Goal: Task Accomplishment & Management: Use online tool/utility

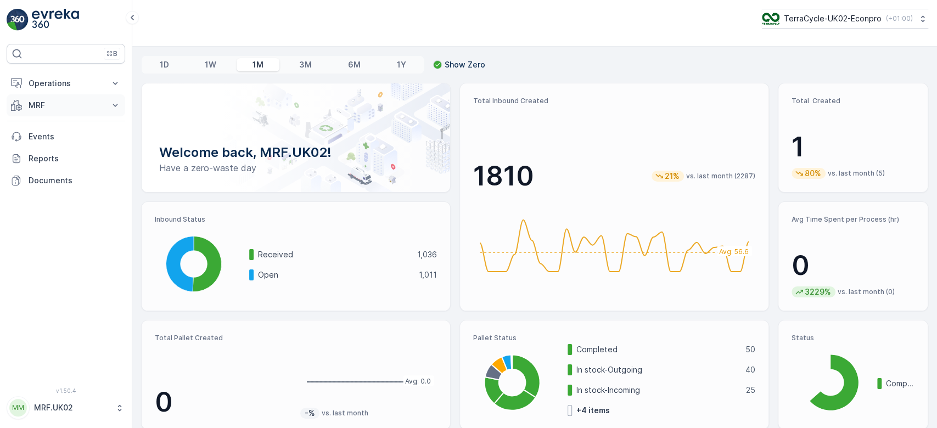
click at [64, 101] on p "MRF" at bounding box center [66, 105] width 75 height 11
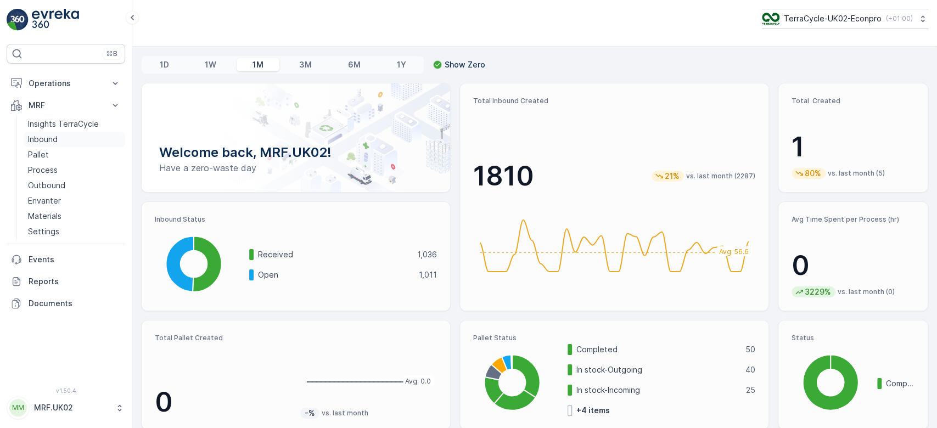
click at [57, 138] on p "Inbound" at bounding box center [43, 139] width 30 height 11
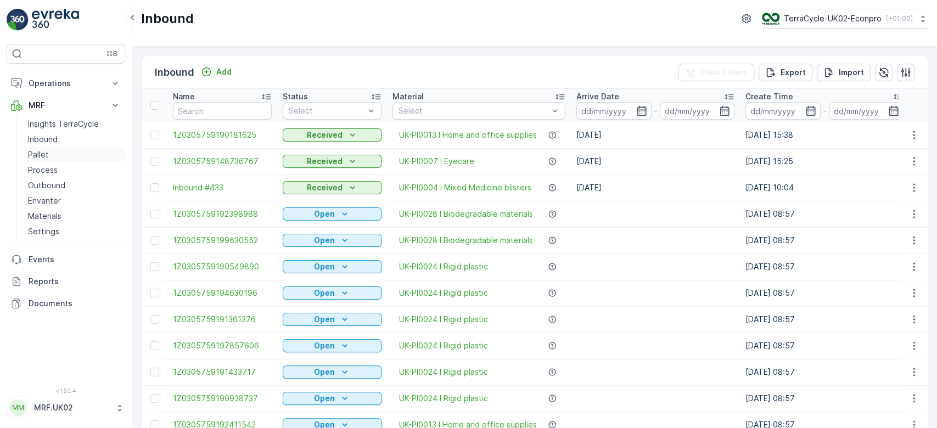
click at [83, 153] on link "Pallet" at bounding box center [75, 154] width 102 height 15
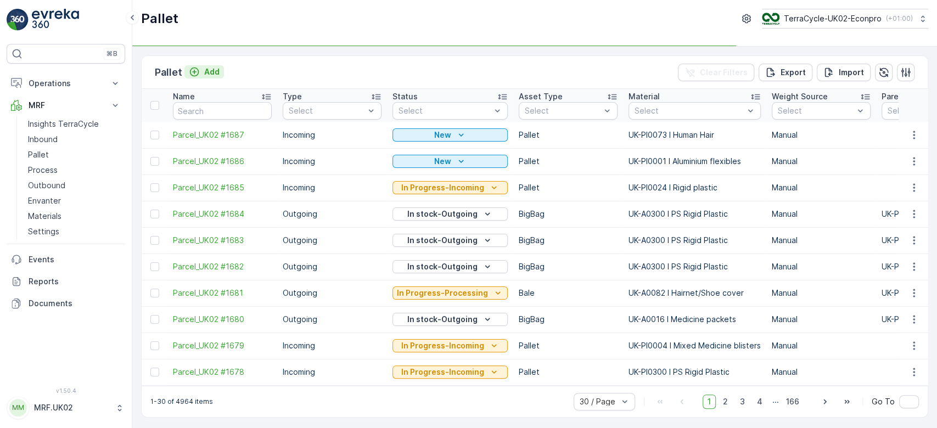
click at [212, 75] on p "Add" at bounding box center [211, 71] width 15 height 11
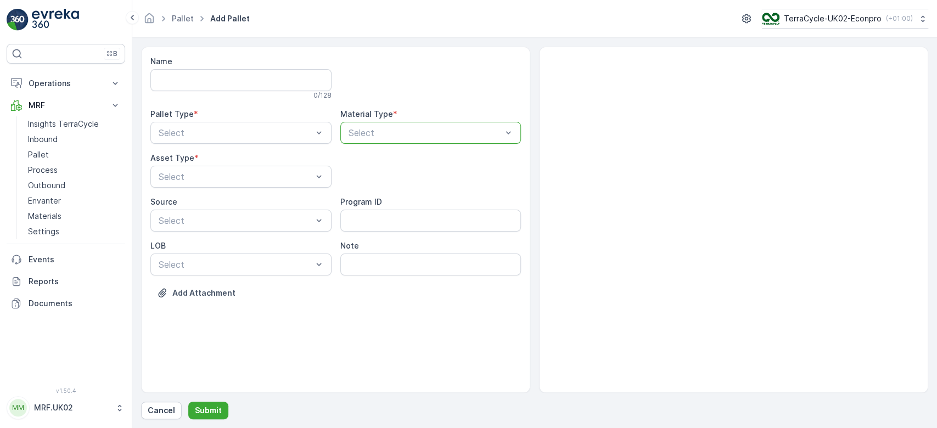
drag, startPoint x: 399, startPoint y: 125, endPoint x: 364, endPoint y: 131, distance: 35.6
click at [364, 131] on div at bounding box center [425, 133] width 156 height 10
type input "beautyca"
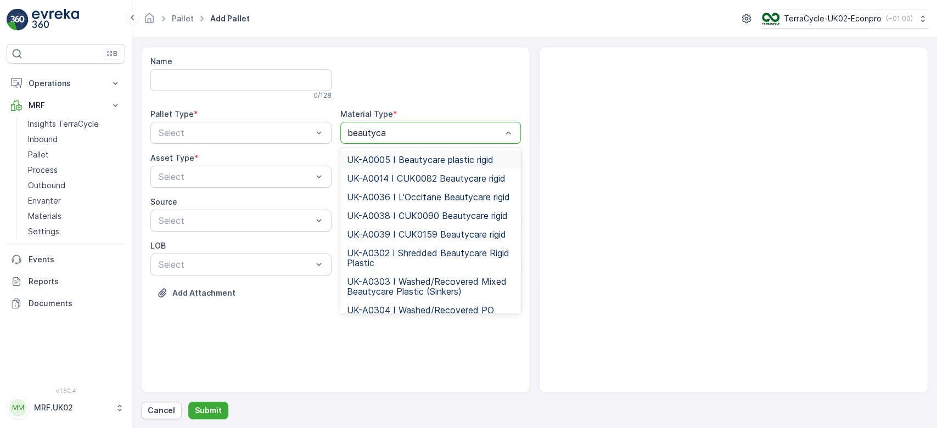
click at [445, 155] on span "UK-A0005 I Beautycare plastic rigid" at bounding box center [420, 160] width 146 height 10
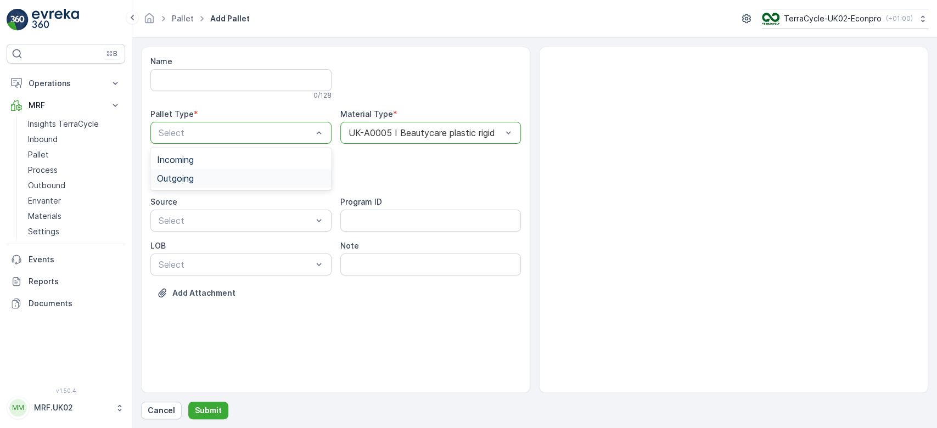
click at [262, 175] on div "Outgoing" at bounding box center [241, 178] width 168 height 10
click at [206, 265] on div "BigBag" at bounding box center [240, 259] width 181 height 19
click at [204, 410] on p "Submit" at bounding box center [208, 410] width 27 height 11
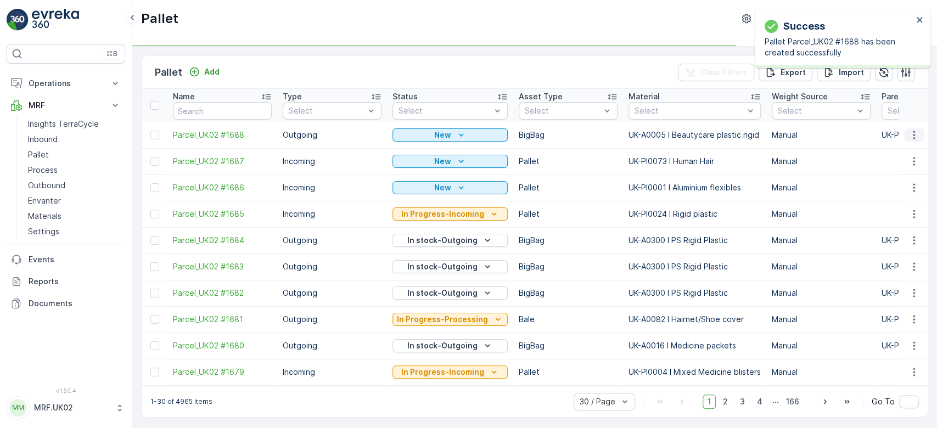
click at [913, 134] on icon "button" at bounding box center [913, 134] width 11 height 11
click at [917, 210] on div "Print QR" at bounding box center [900, 212] width 72 height 15
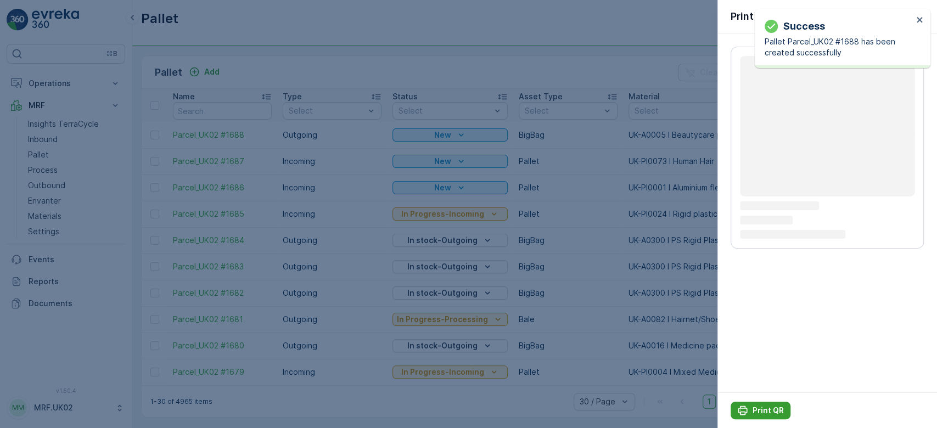
click at [771, 415] on p "Print QR" at bounding box center [767, 410] width 31 height 11
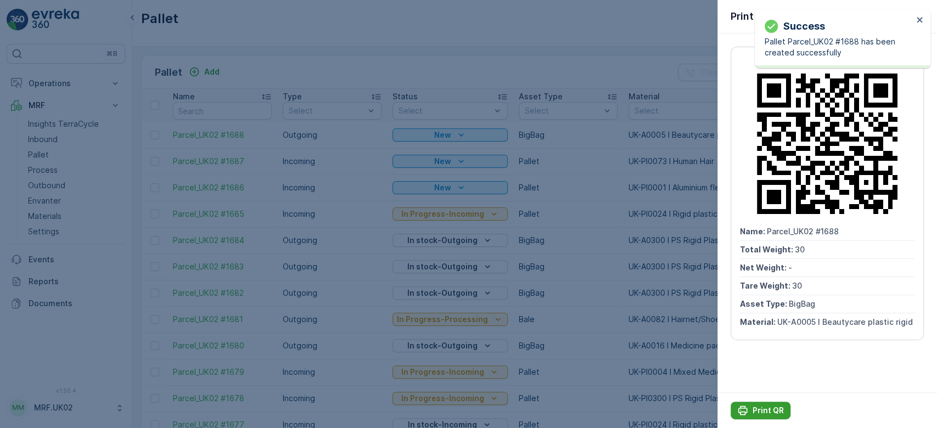
click at [771, 415] on p "Print QR" at bounding box center [767, 410] width 31 height 11
click at [313, 84] on div at bounding box center [468, 214] width 937 height 428
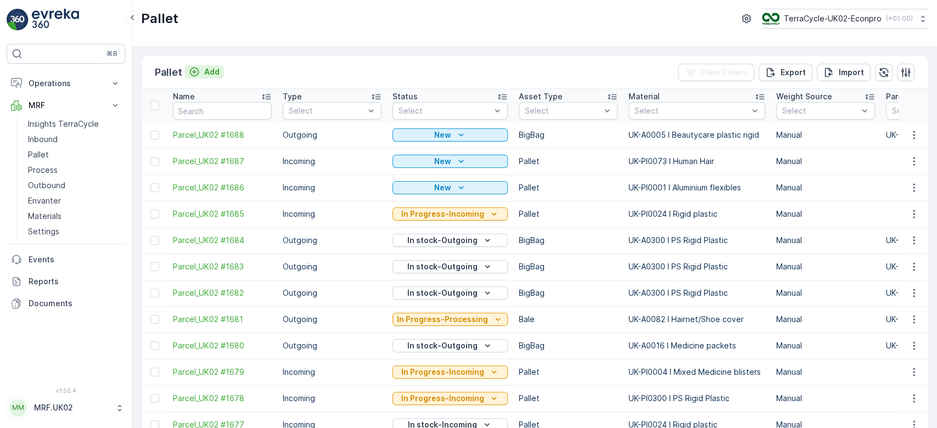
click at [221, 71] on button "Add" at bounding box center [204, 71] width 40 height 13
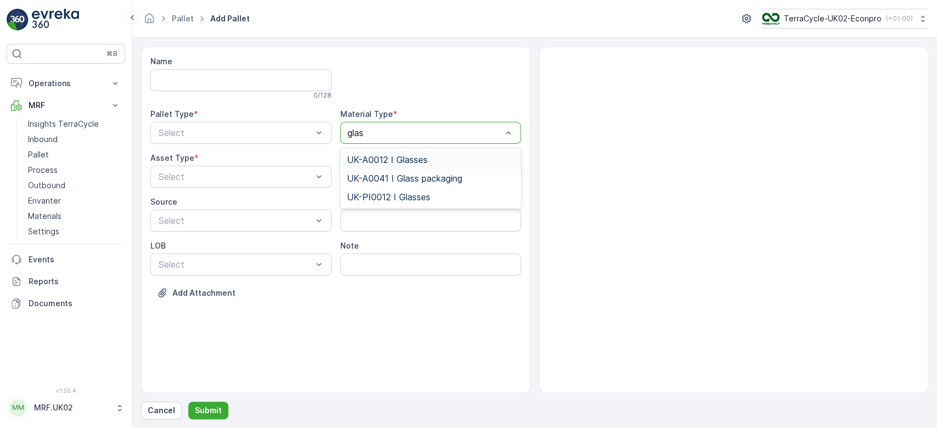
type input "glass"
click at [452, 176] on span "UK-A0041 I Glass packaging" at bounding box center [404, 178] width 115 height 10
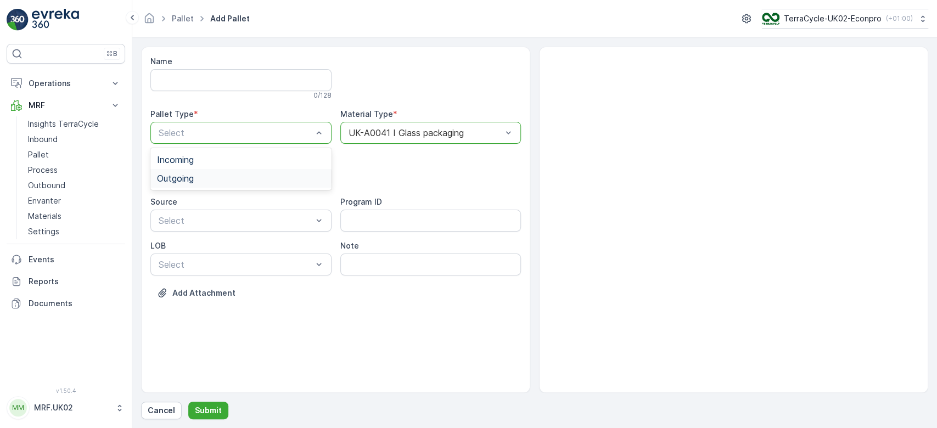
click at [274, 176] on div "Outgoing" at bounding box center [241, 178] width 168 height 10
click at [215, 257] on div "BigBag" at bounding box center [241, 260] width 168 height 10
click at [207, 407] on p "Submit" at bounding box center [208, 410] width 27 height 11
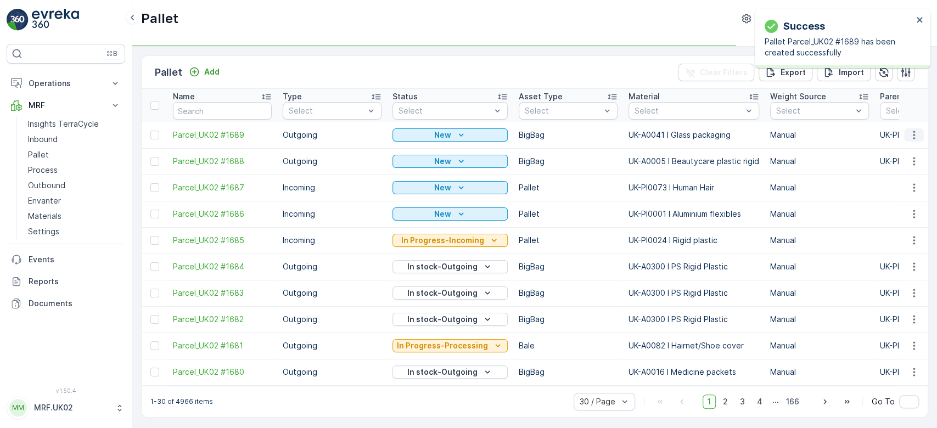
click at [909, 134] on icon "button" at bounding box center [913, 134] width 11 height 11
click at [914, 216] on div "Print QR" at bounding box center [900, 212] width 72 height 15
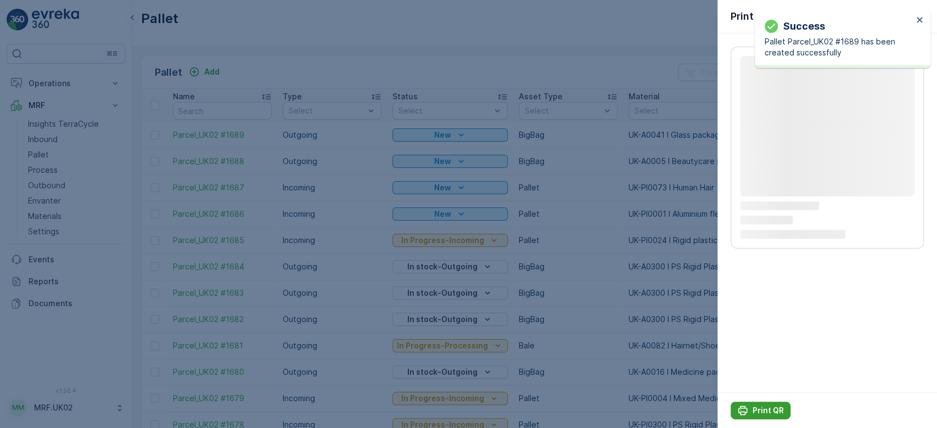
click at [767, 415] on p "Print QR" at bounding box center [767, 410] width 31 height 11
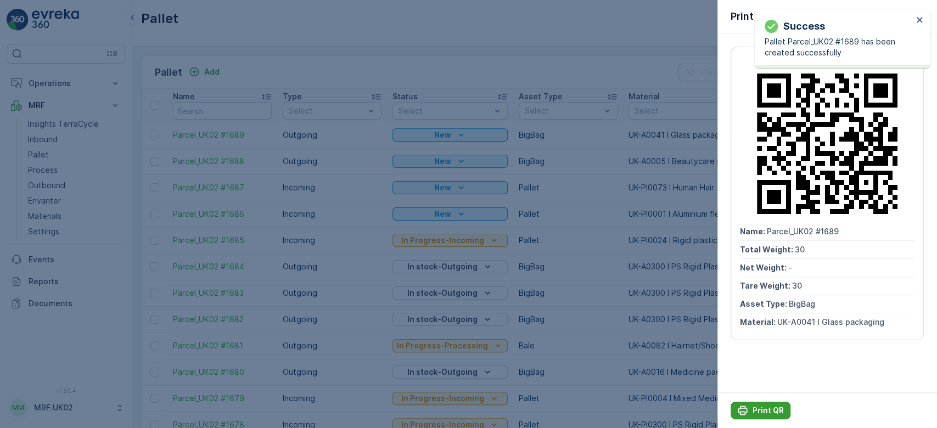
click at [767, 415] on p "Print QR" at bounding box center [767, 410] width 31 height 11
click at [53, 137] on div at bounding box center [468, 214] width 937 height 428
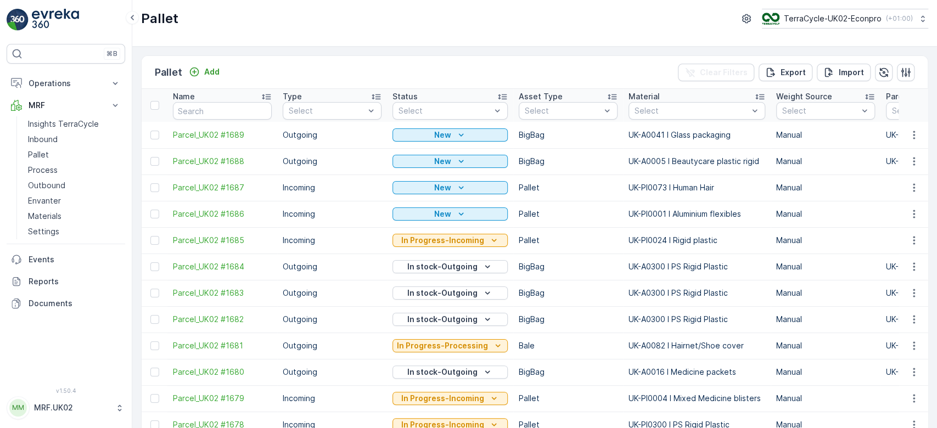
click at [53, 137] on p "Inbound" at bounding box center [43, 139] width 30 height 11
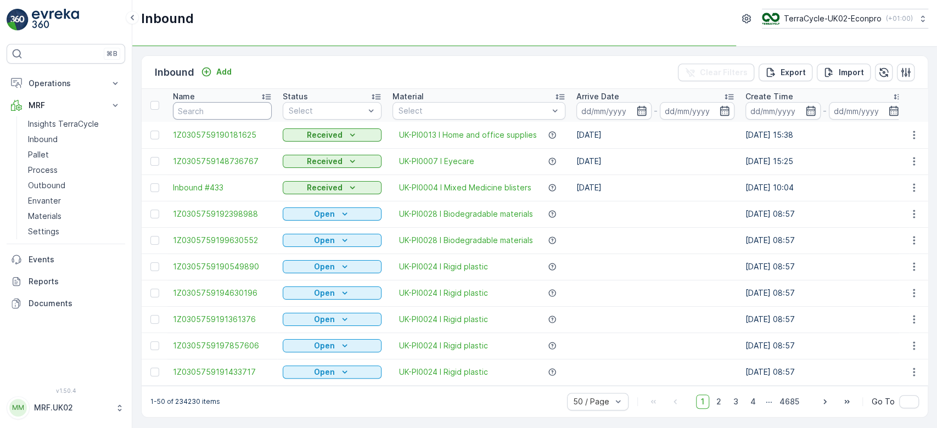
click at [205, 111] on input "text" at bounding box center [222, 111] width 99 height 18
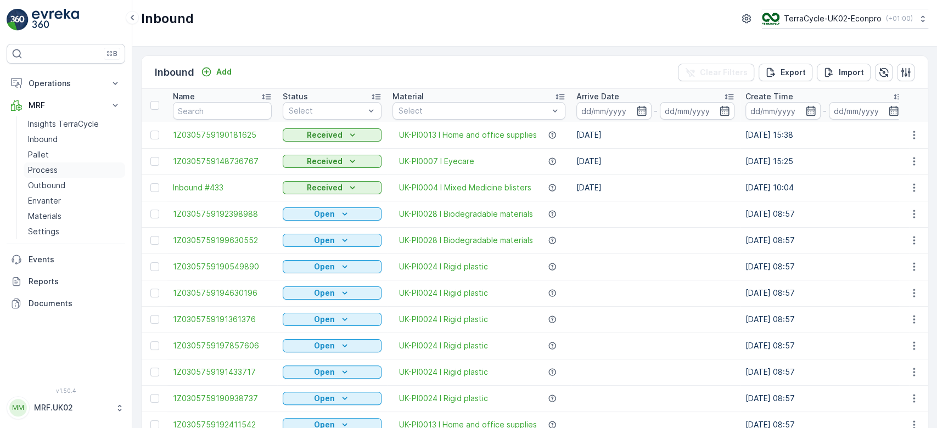
click at [55, 169] on p "Process" at bounding box center [43, 170] width 30 height 11
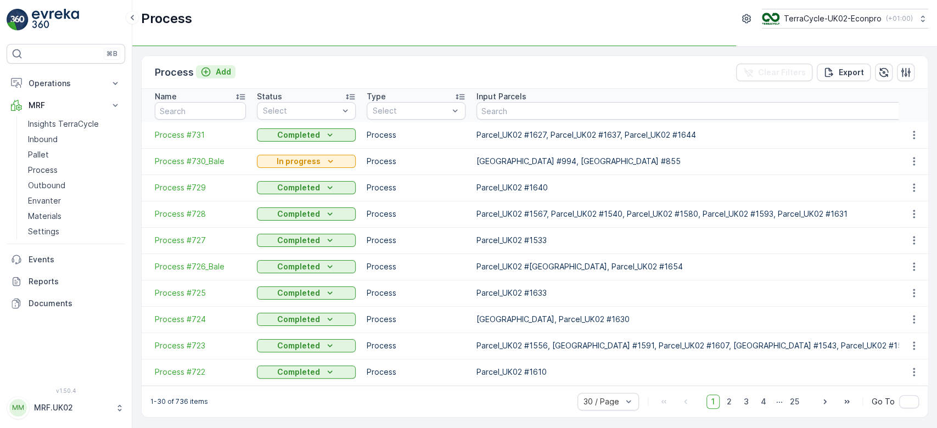
click at [224, 75] on p "Add" at bounding box center [223, 71] width 15 height 11
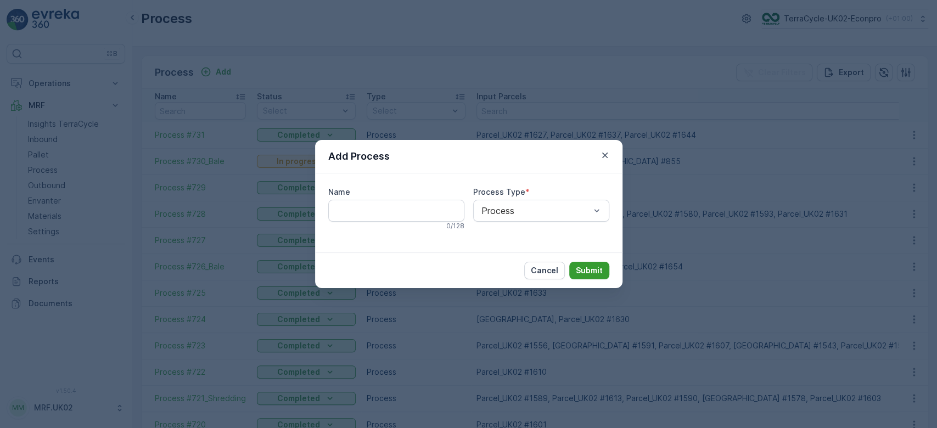
click at [589, 267] on p "Submit" at bounding box center [589, 270] width 27 height 11
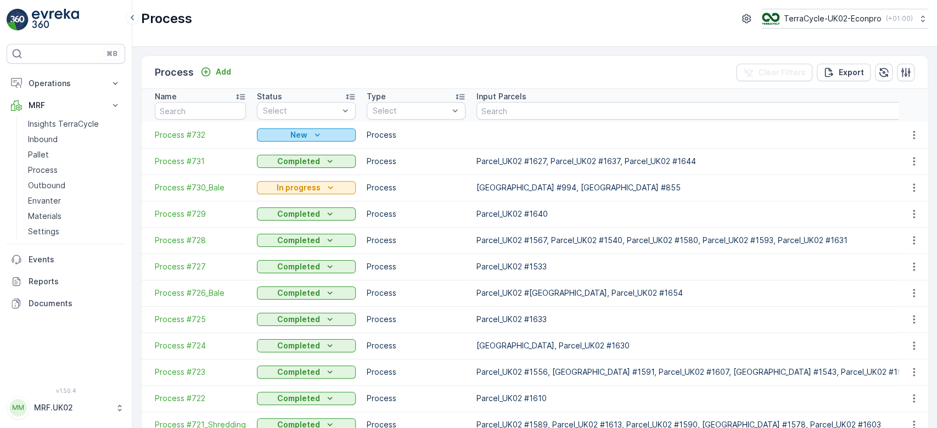
click at [323, 134] on div "New" at bounding box center [306, 134] width 90 height 11
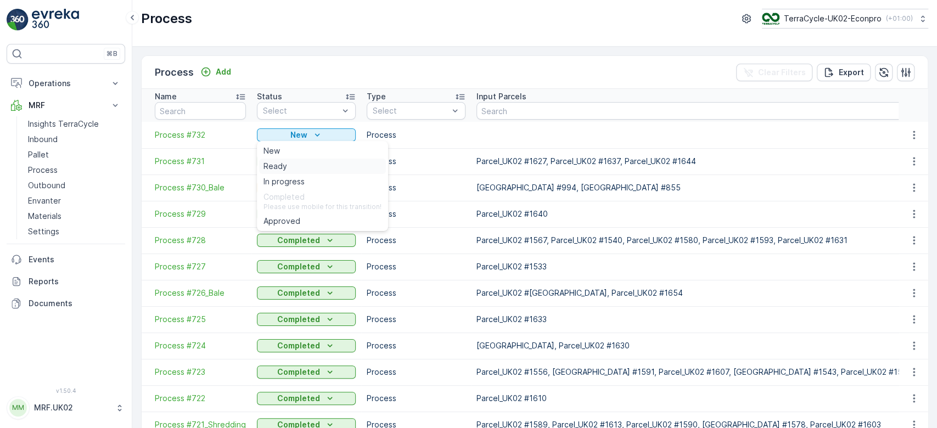
click at [273, 170] on span "Ready" at bounding box center [275, 166] width 24 height 11
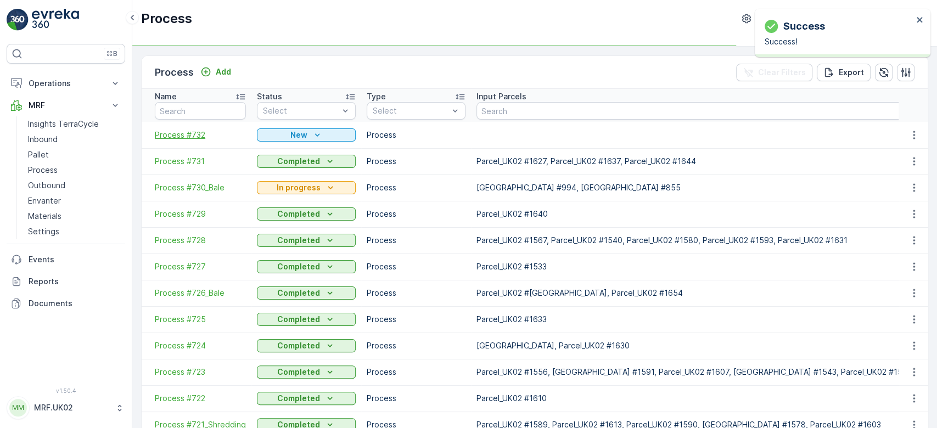
click at [173, 139] on span "Process #732" at bounding box center [200, 134] width 91 height 11
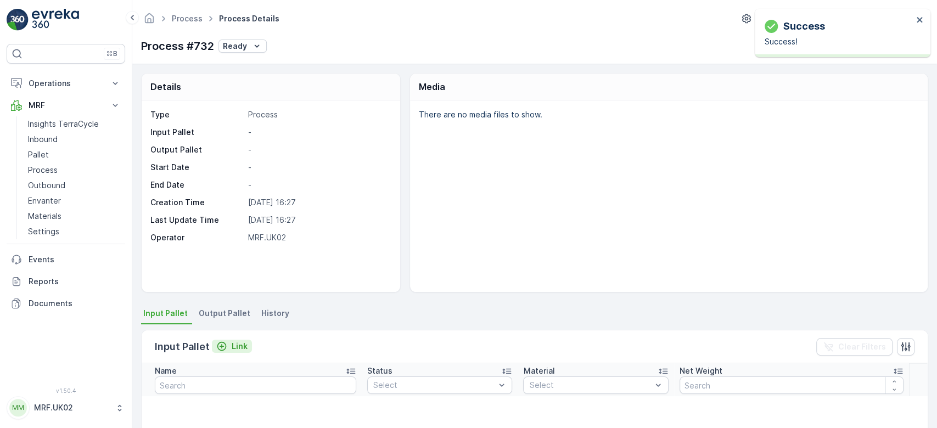
click at [238, 347] on p "Link" at bounding box center [240, 346] width 16 height 11
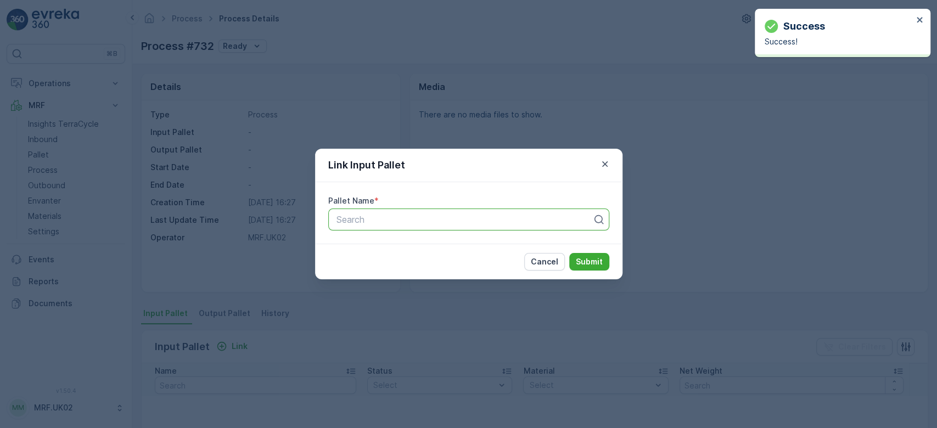
click at [360, 220] on div at bounding box center [464, 220] width 258 height 10
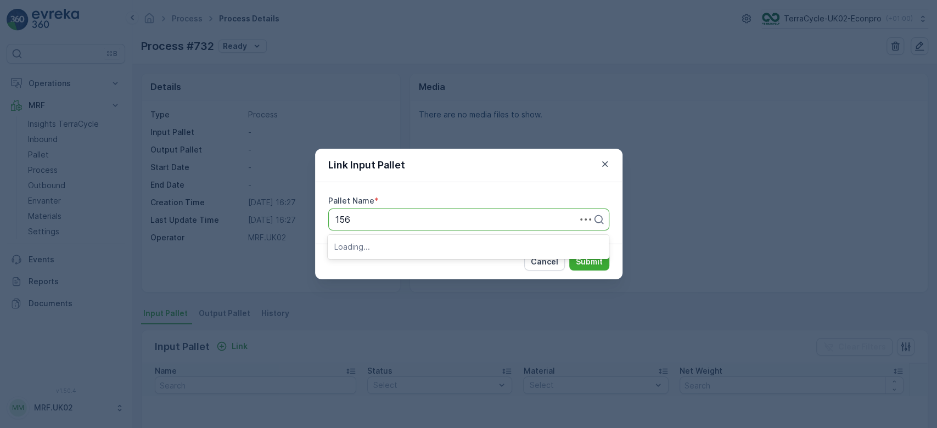
type input "1568"
click at [427, 243] on div "Parcel_UK02 #1568" at bounding box center [468, 246] width 268 height 10
click at [594, 262] on p "Submit" at bounding box center [589, 261] width 27 height 11
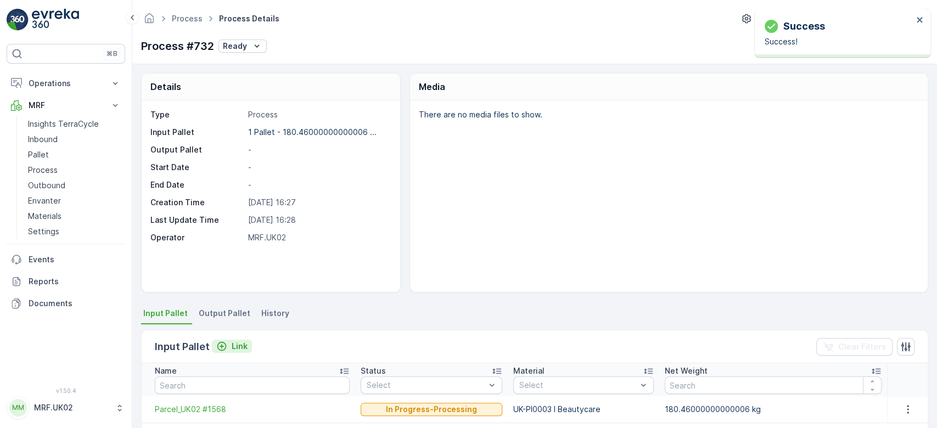
click at [235, 343] on p "Link" at bounding box center [240, 346] width 16 height 11
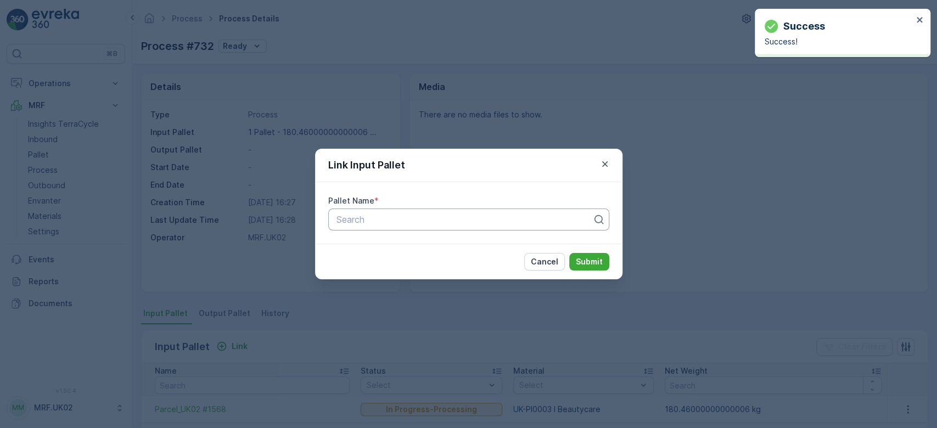
click at [363, 223] on div at bounding box center [464, 220] width 258 height 10
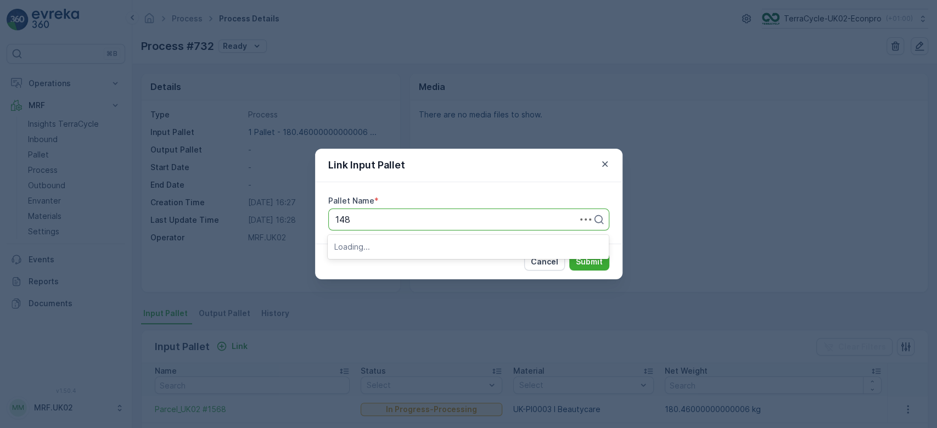
type input "1489"
click at [412, 266] on span "Parcel_UK02 #1489" at bounding box center [374, 265] width 81 height 10
click at [591, 264] on p "Submit" at bounding box center [589, 261] width 27 height 11
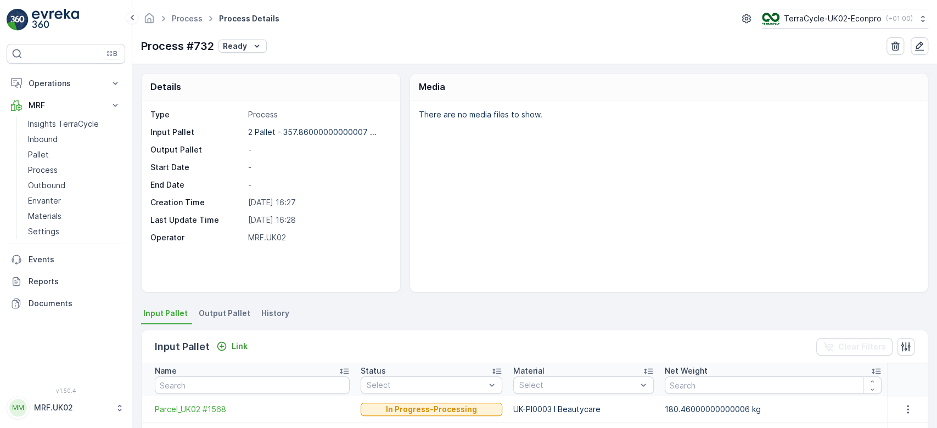
click at [228, 315] on span "Output Pallet" at bounding box center [225, 313] width 52 height 11
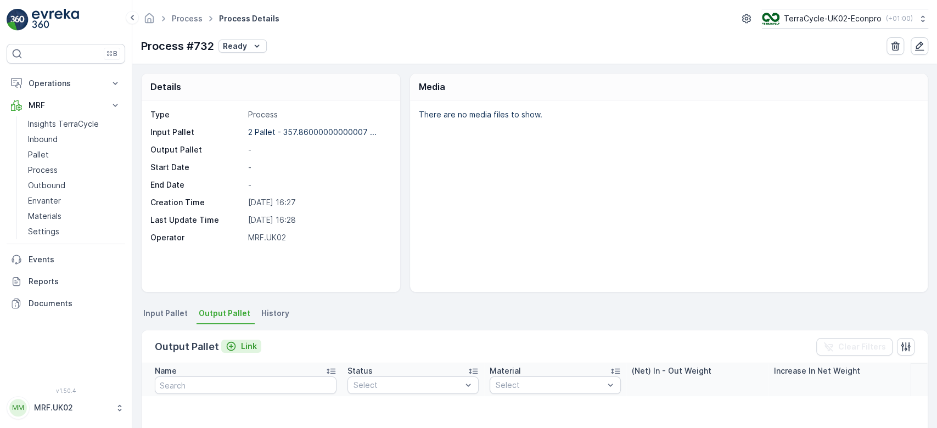
click at [241, 346] on p "Link" at bounding box center [249, 346] width 16 height 11
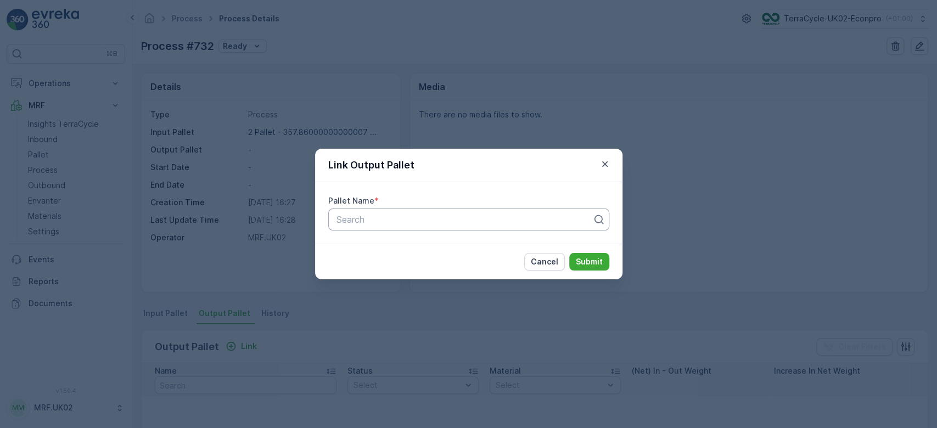
click at [365, 224] on div at bounding box center [464, 220] width 258 height 10
type input "1688"
click at [402, 244] on span "Parcel_UK02 #1688" at bounding box center [374, 246] width 81 height 10
click at [588, 263] on p "Submit" at bounding box center [589, 261] width 27 height 11
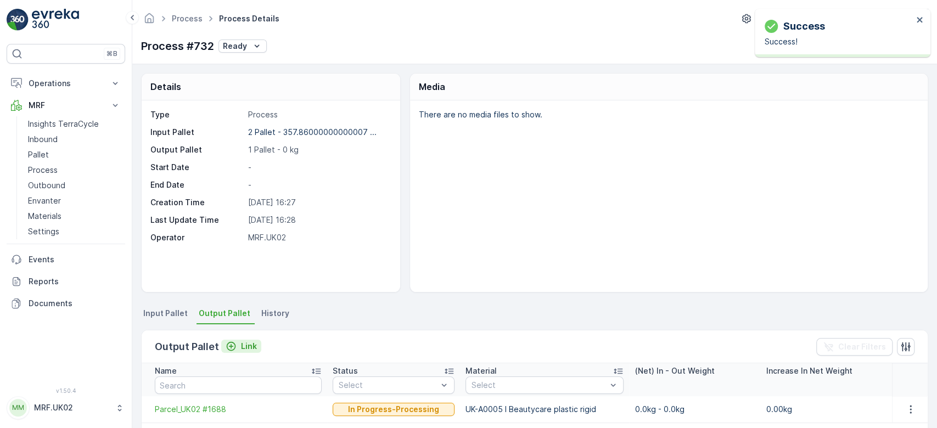
click at [241, 351] on button "Link" at bounding box center [241, 346] width 40 height 13
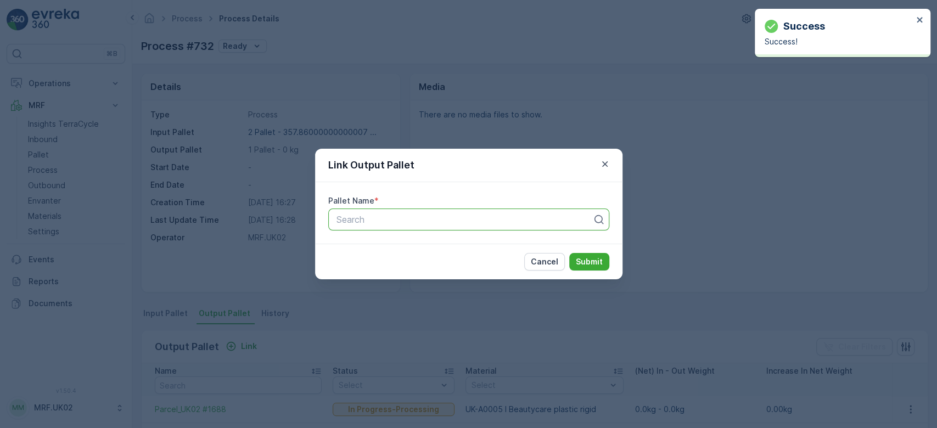
click at [389, 220] on div at bounding box center [464, 220] width 258 height 10
type input "1689"
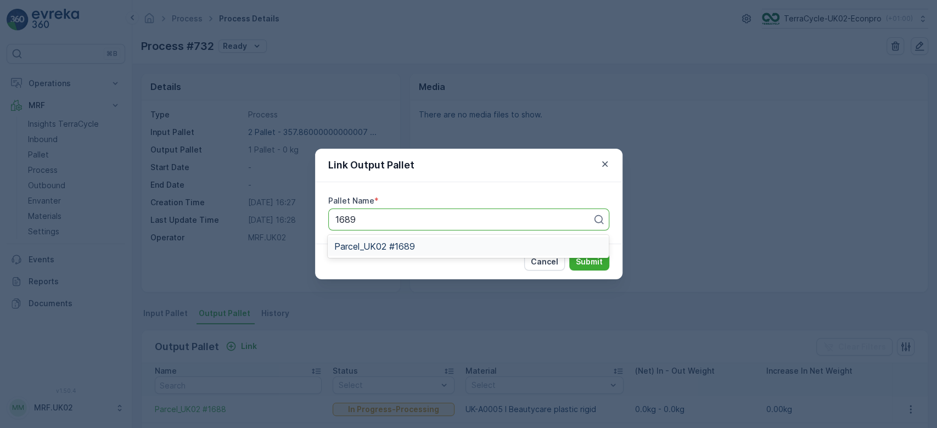
click at [396, 241] on span "Parcel_UK02 #1689" at bounding box center [374, 246] width 81 height 10
click at [584, 260] on p "Submit" at bounding box center [589, 261] width 27 height 11
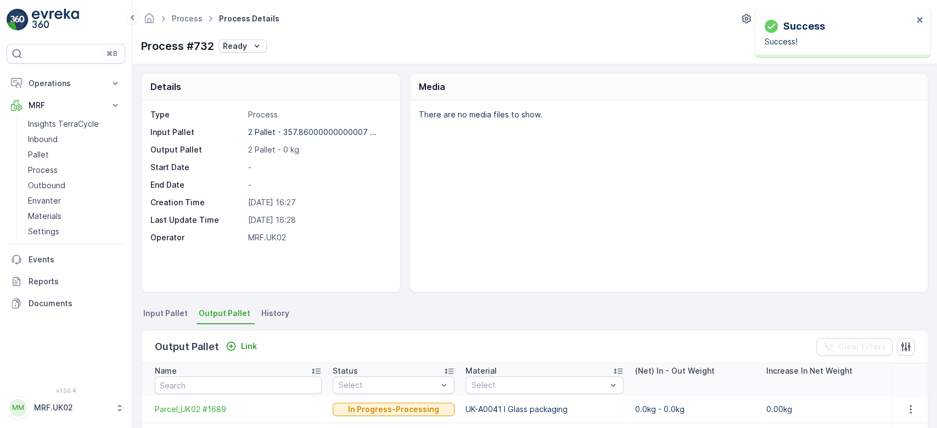
click at [242, 353] on div "Output Pallet Link" at bounding box center [208, 346] width 106 height 15
click at [241, 345] on p "Link" at bounding box center [249, 346] width 16 height 11
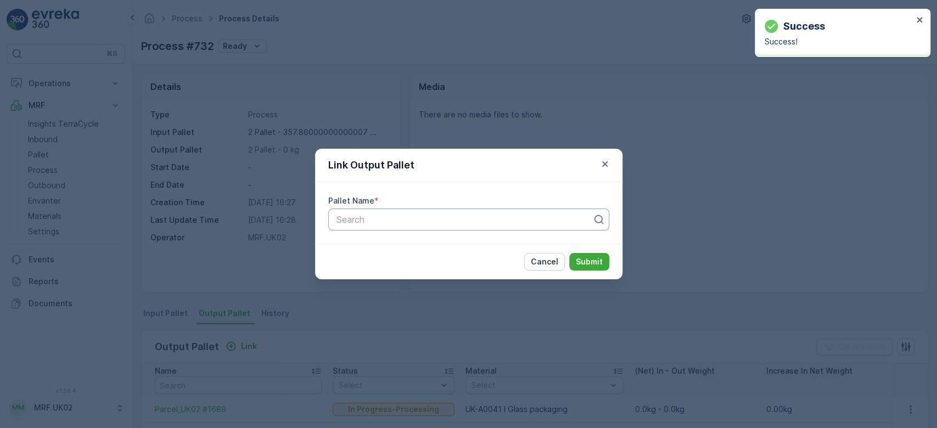
click at [362, 222] on div at bounding box center [464, 220] width 258 height 10
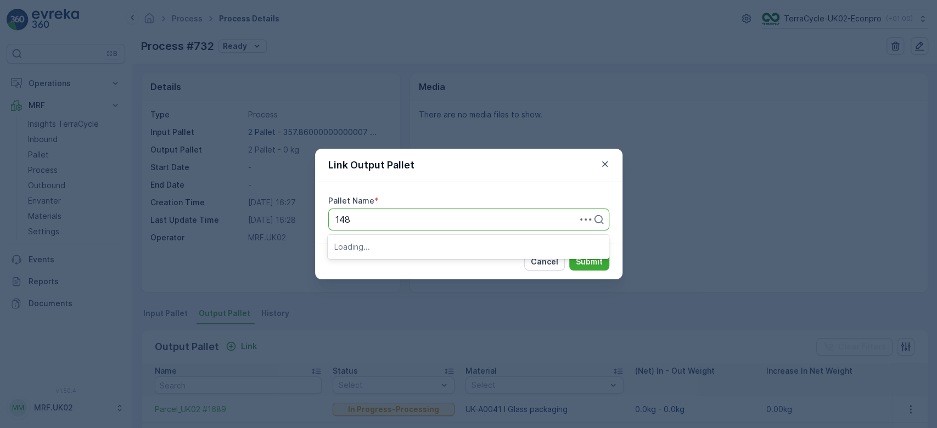
type input "1488"
click at [410, 261] on span "Parcel_UK02 #1488" at bounding box center [374, 265] width 81 height 10
click at [596, 253] on button "Submit" at bounding box center [589, 262] width 40 height 18
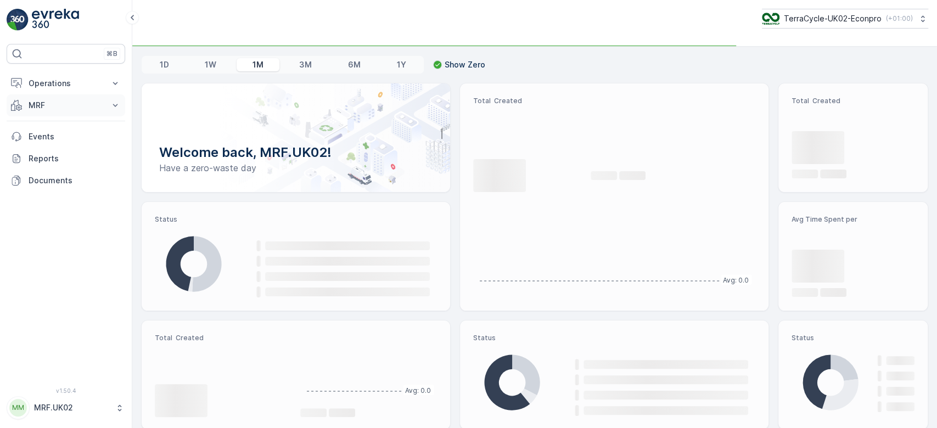
click at [61, 102] on p "MRF" at bounding box center [66, 105] width 75 height 11
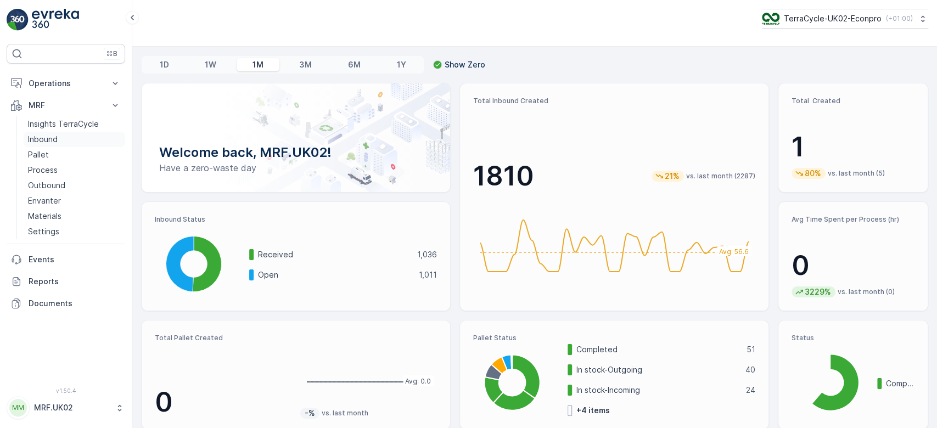
click at [66, 139] on link "Inbound" at bounding box center [75, 139] width 102 height 15
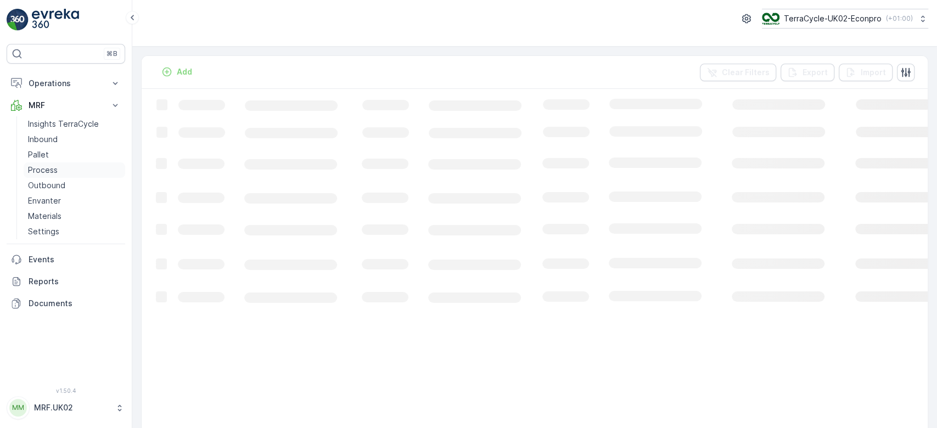
click at [52, 169] on p "Process" at bounding box center [43, 170] width 30 height 11
